Goal: Transaction & Acquisition: Download file/media

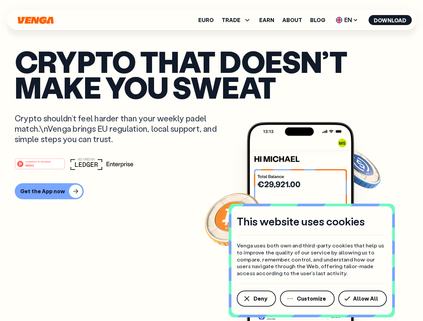
click at [211, 161] on div "#1 PRODUCT OF THE MONTH Web3" at bounding box center [211, 164] width 393 height 12
click at [256, 299] on span "Deny" at bounding box center [260, 298] width 14 height 5
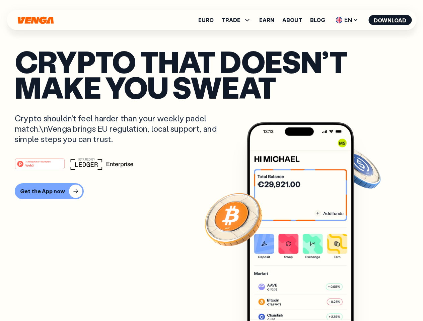
click at [307, 299] on img at bounding box center [300, 234] width 107 height 224
click at [363, 299] on article "Crypto that doesn’t make you sweat Crypto shouldn’t feel harder than your weekl…" at bounding box center [211, 174] width 393 height 251
click at [238, 20] on span "TRADE" at bounding box center [230, 19] width 19 height 5
click at [347, 20] on span "EN" at bounding box center [346, 20] width 27 height 11
click at [390, 20] on button "Download" at bounding box center [389, 20] width 43 height 10
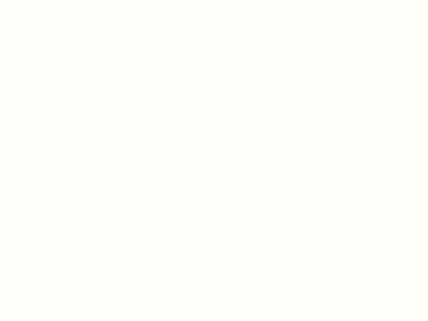
click at [48, 0] on html "This website uses cookies Venga uses both own and third-party cookies that help…" at bounding box center [214, 0] width 428 height 0
click at [41, 0] on html "This website uses cookies Venga uses both own and third-party cookies that help…" at bounding box center [214, 0] width 428 height 0
